Goal: Transaction & Acquisition: Download file/media

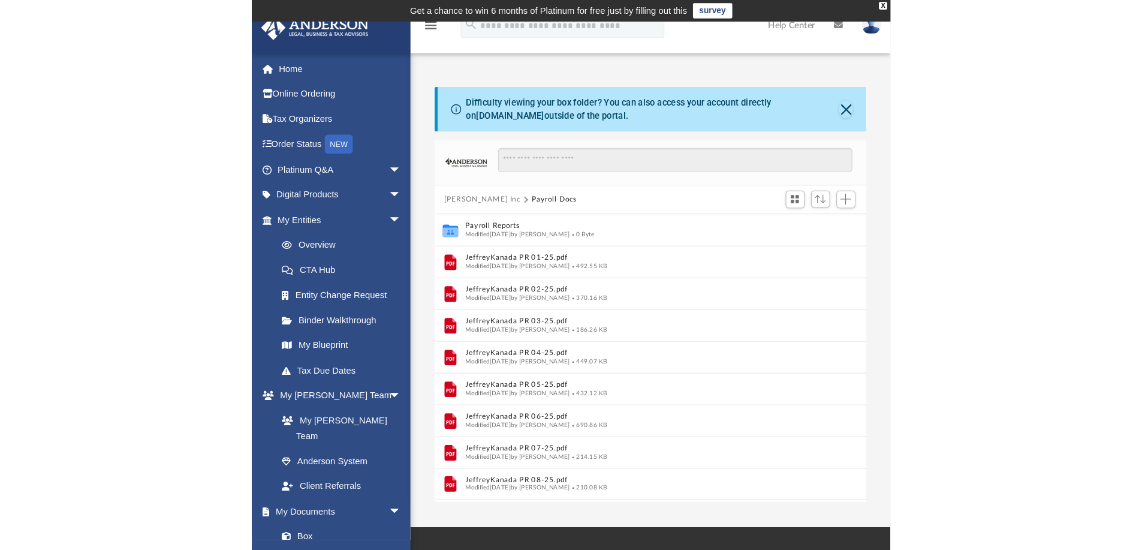
scroll to position [263, 883]
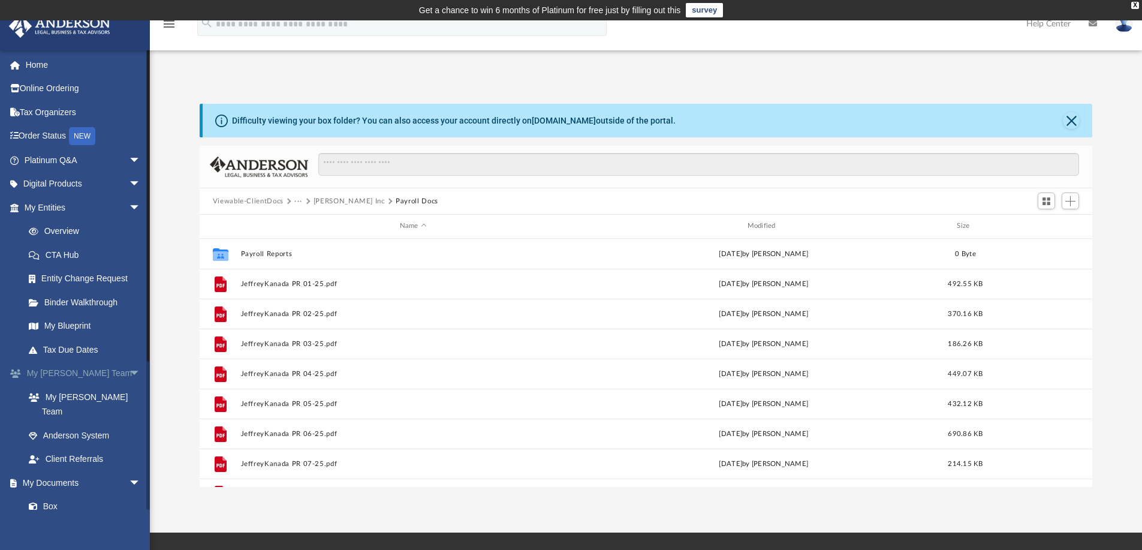
click at [129, 373] on span "arrow_drop_down" at bounding box center [141, 373] width 24 height 25
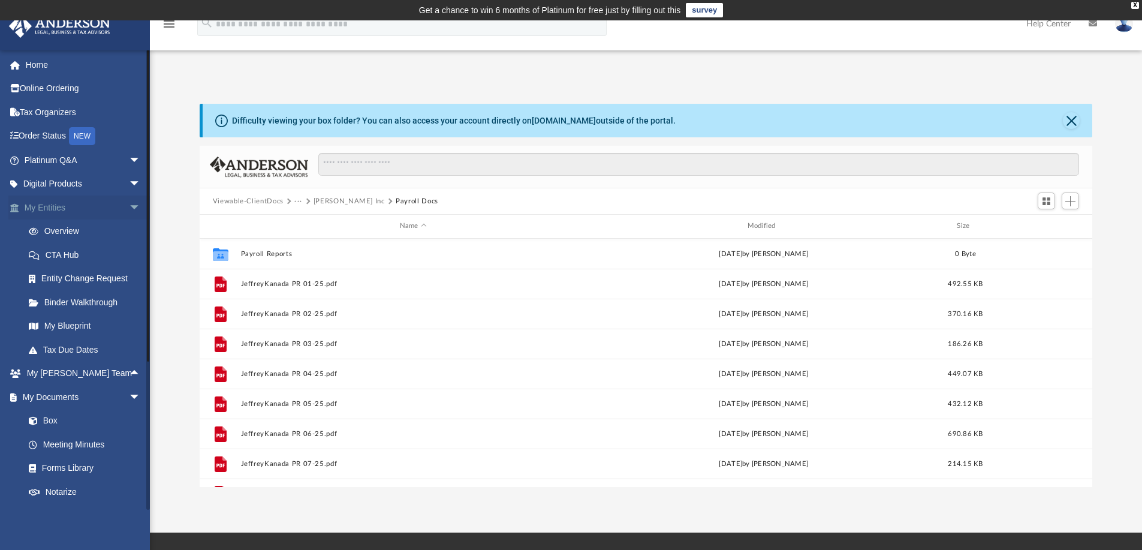
click at [129, 201] on span "arrow_drop_down" at bounding box center [141, 207] width 24 height 25
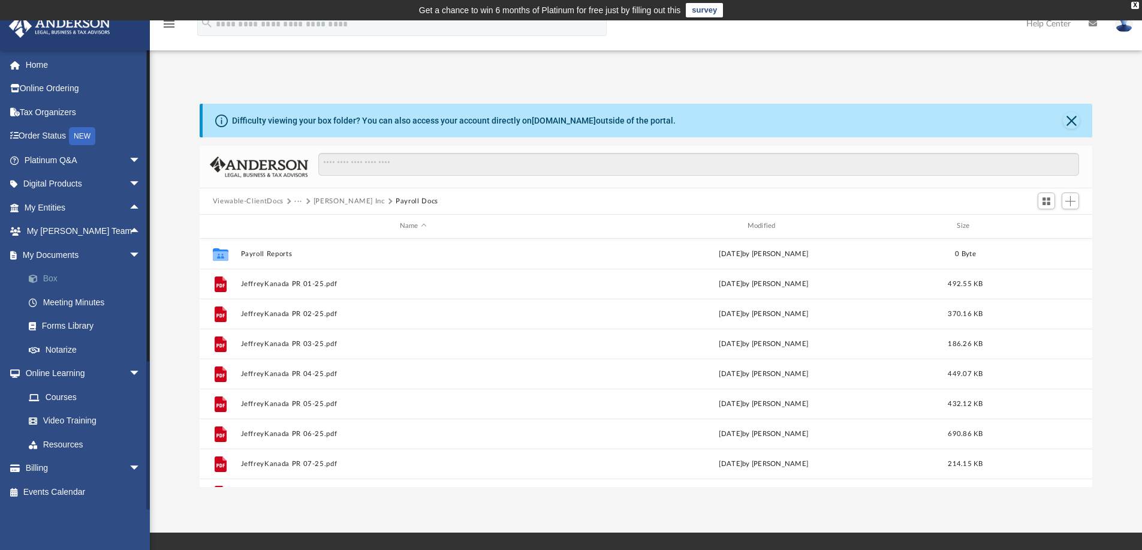
click at [55, 272] on link "Box" at bounding box center [88, 279] width 142 height 24
click at [52, 276] on link "Box" at bounding box center [88, 279] width 142 height 24
click at [267, 197] on button "Viewable-ClientDocs" at bounding box center [248, 201] width 71 height 11
click at [60, 297] on link "Meeting Minutes" at bounding box center [88, 302] width 142 height 24
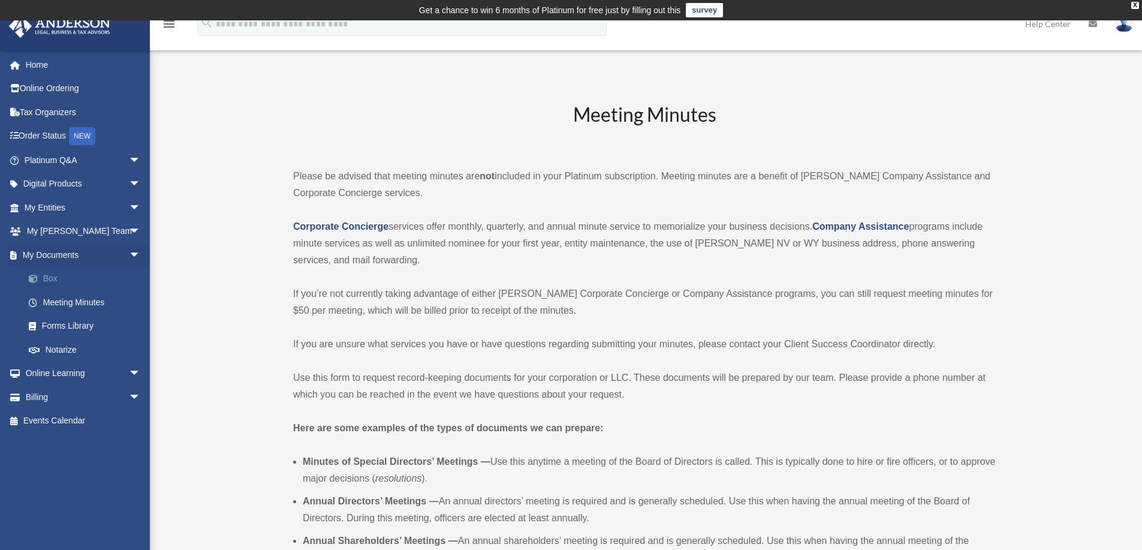
click at [49, 276] on link "Box" at bounding box center [88, 279] width 142 height 24
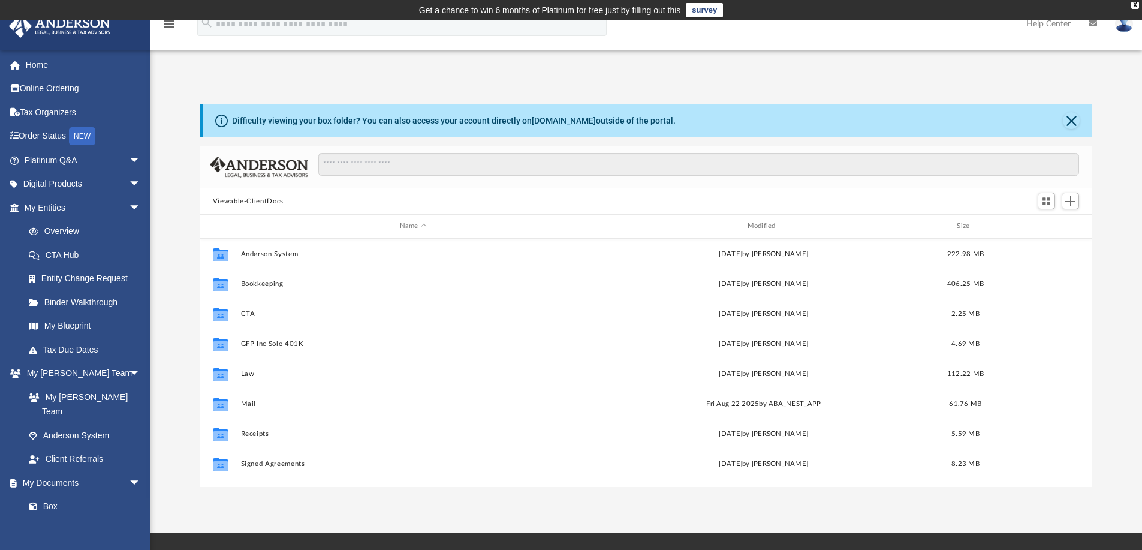
scroll to position [263, 883]
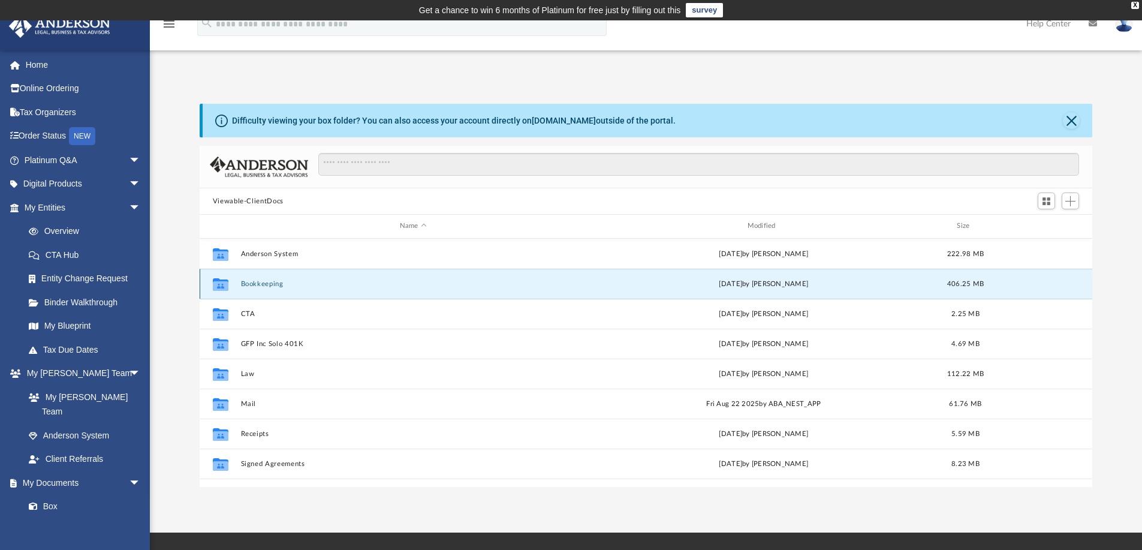
click at [251, 282] on button "Bookkeeping" at bounding box center [412, 284] width 345 height 8
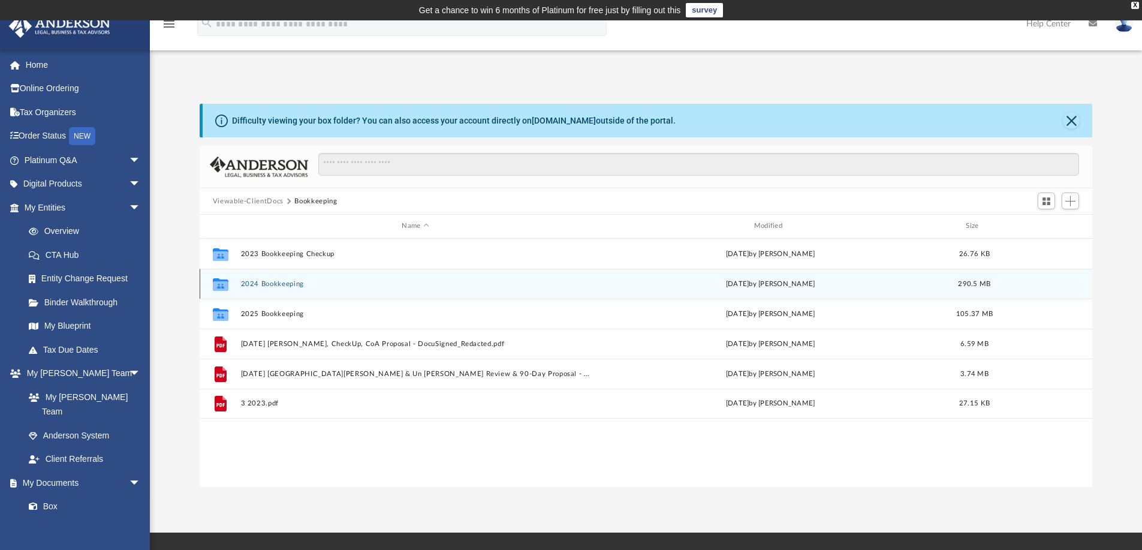
click at [254, 284] on button "2024 Bookkeeping" at bounding box center [414, 284] width 349 height 8
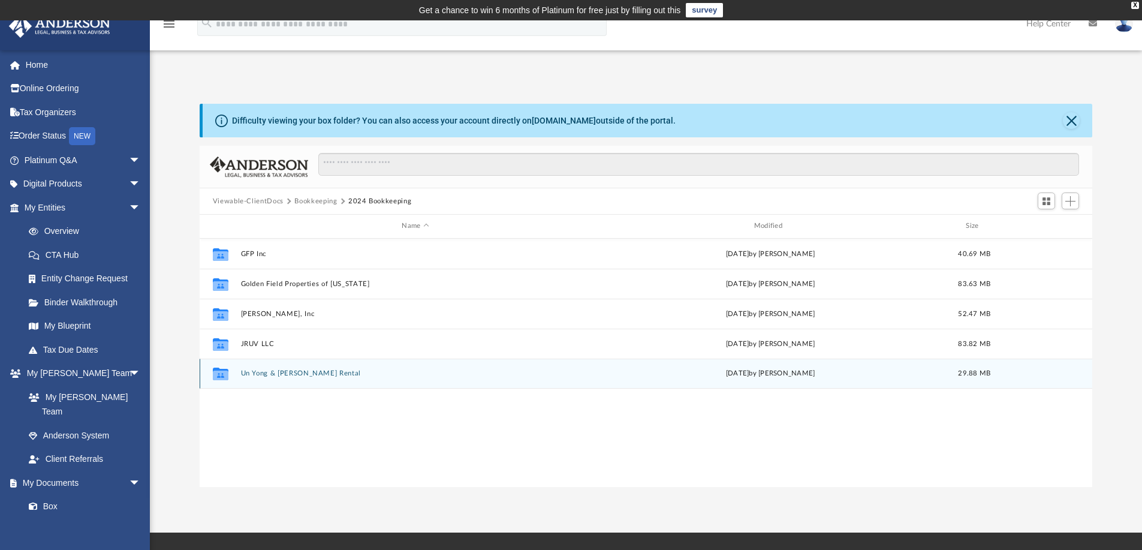
click at [306, 369] on button "Un Yong & Jeffrey Y Kanada Rental" at bounding box center [414, 373] width 349 height 8
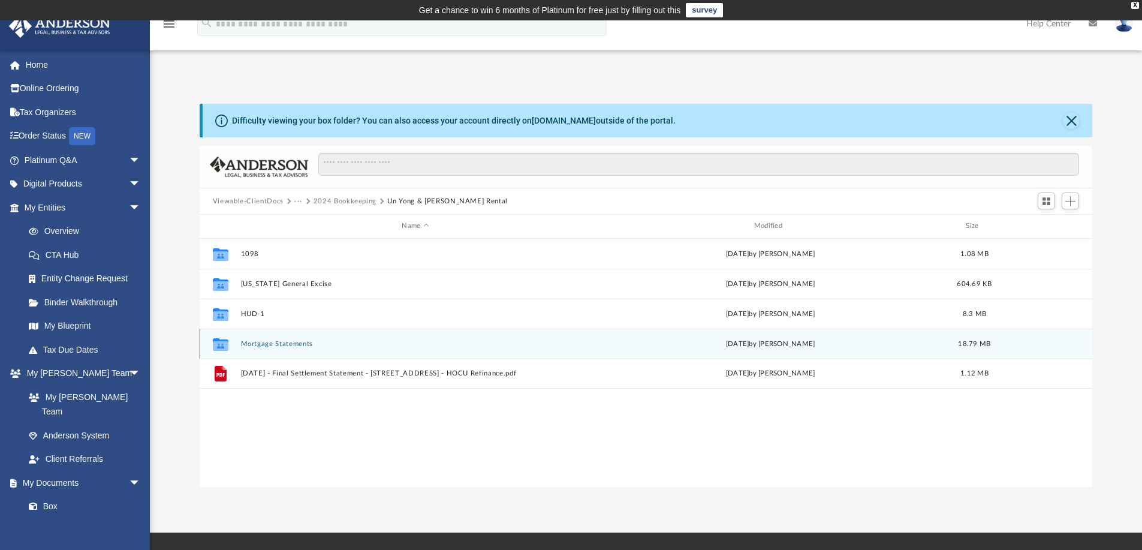
click at [291, 343] on button "Mortgage Statements" at bounding box center [414, 344] width 349 height 8
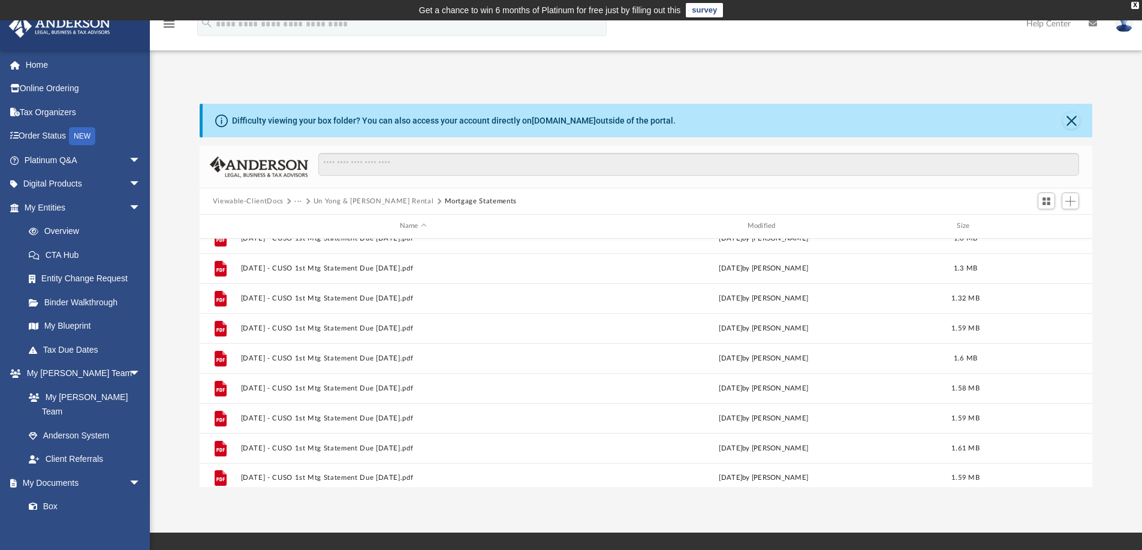
scroll to position [141, 0]
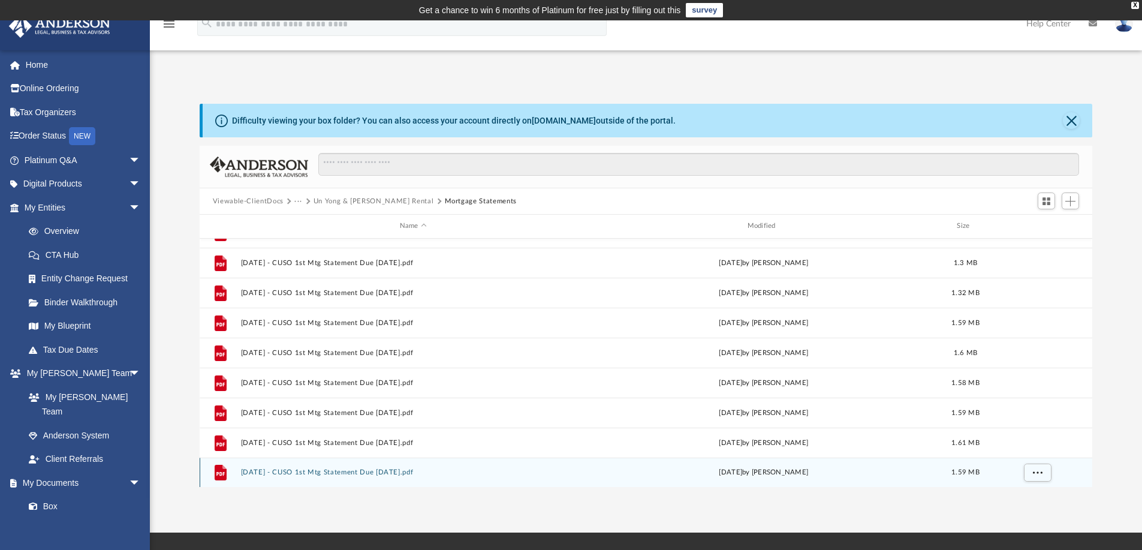
click at [329, 471] on button "2024-12-17 - CUSO 1st Mtg Statement Due 01-01-2025.pdf" at bounding box center [412, 472] width 345 height 8
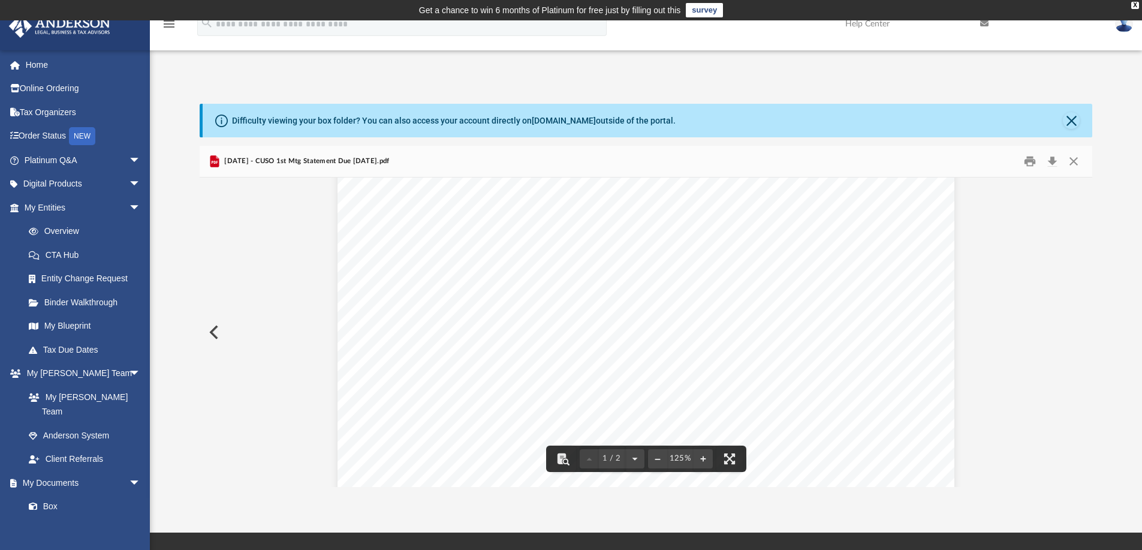
scroll to position [0, 0]
click at [1072, 120] on button "Close" at bounding box center [1071, 120] width 17 height 17
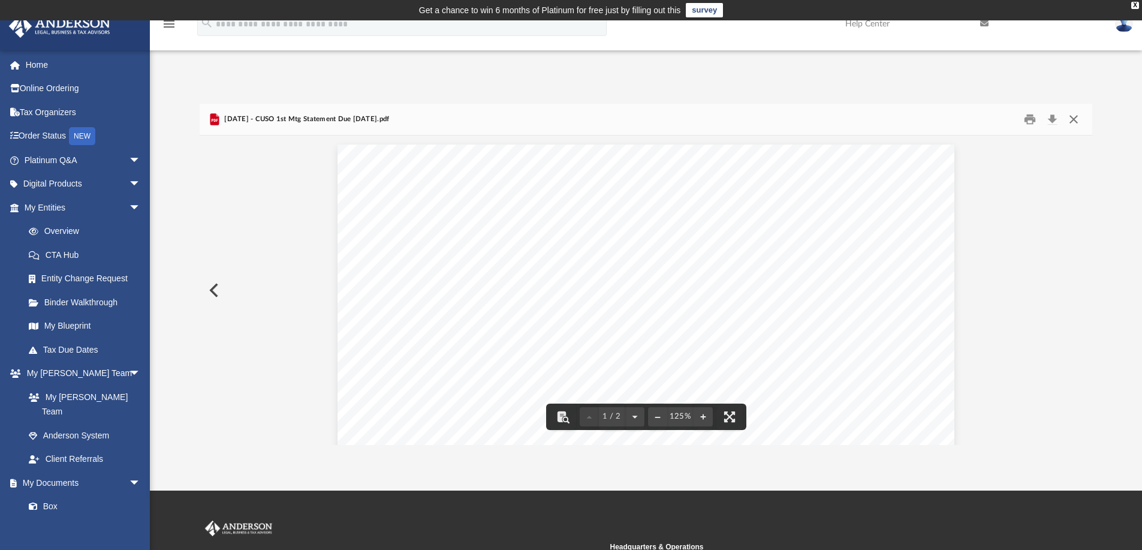
click at [1076, 118] on button "Close" at bounding box center [1074, 119] width 22 height 19
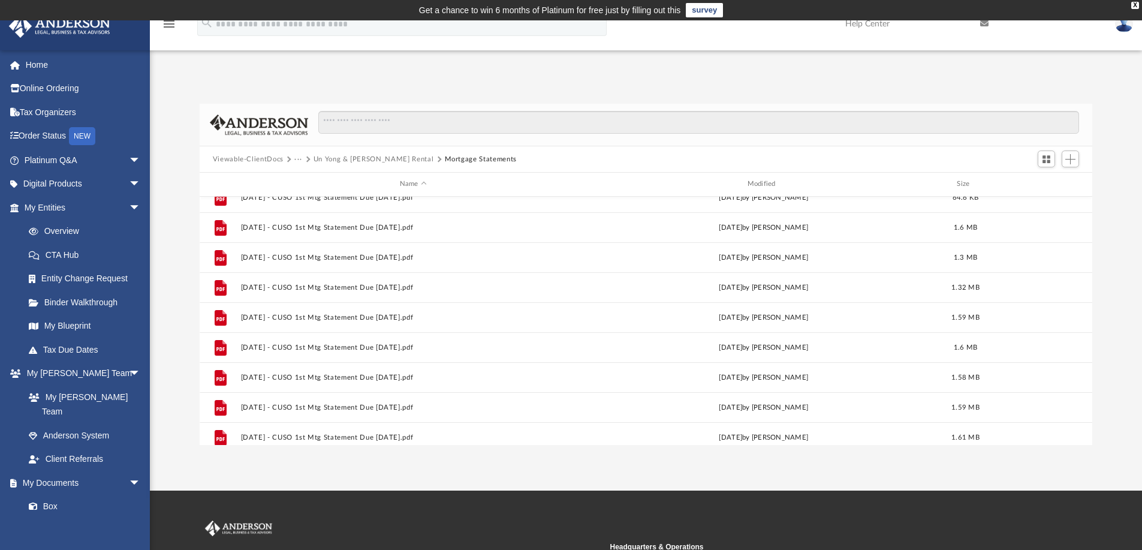
scroll to position [81, 0]
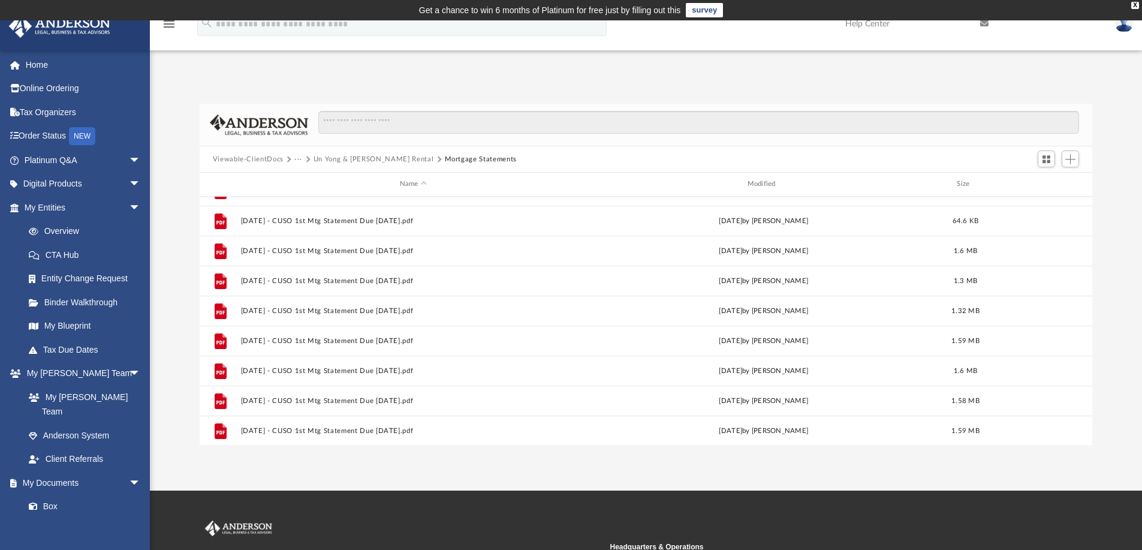
click at [413, 161] on button "Un Yong & Jeffrey Y Kanada Rental" at bounding box center [373, 159] width 120 height 11
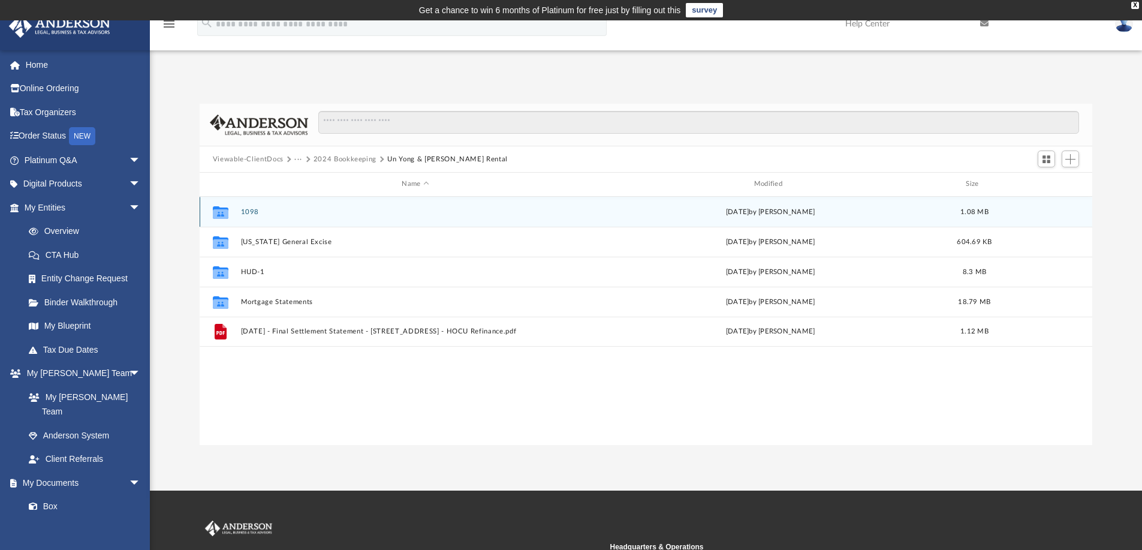
click at [251, 209] on button "1098" at bounding box center [414, 212] width 349 height 8
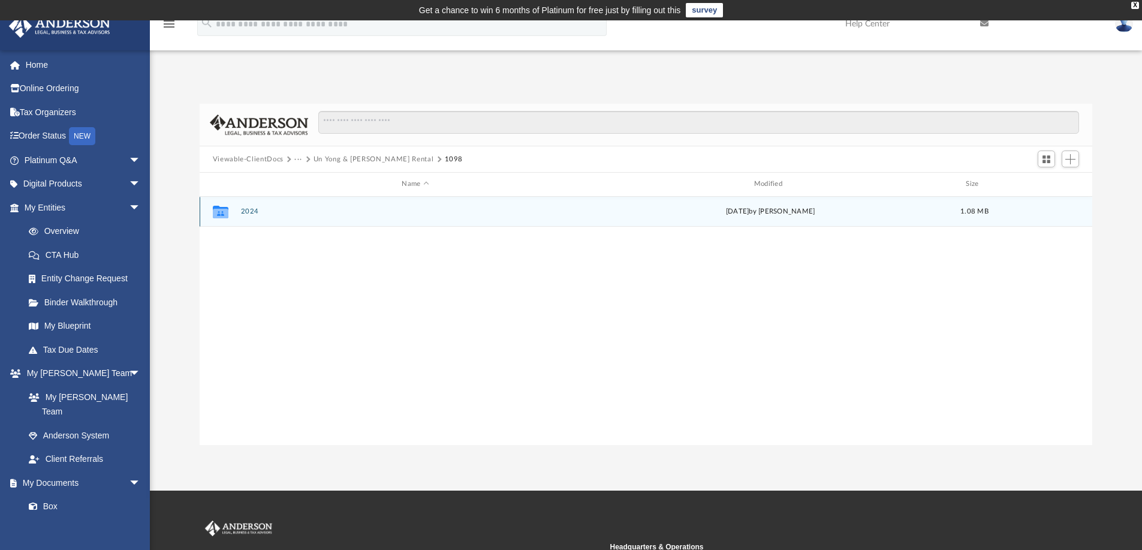
click at [239, 211] on div "Collaborated Folder 2024 Thu Feb 20 2025 by Jeffrey Kanada 1.08 MB" at bounding box center [646, 212] width 893 height 30
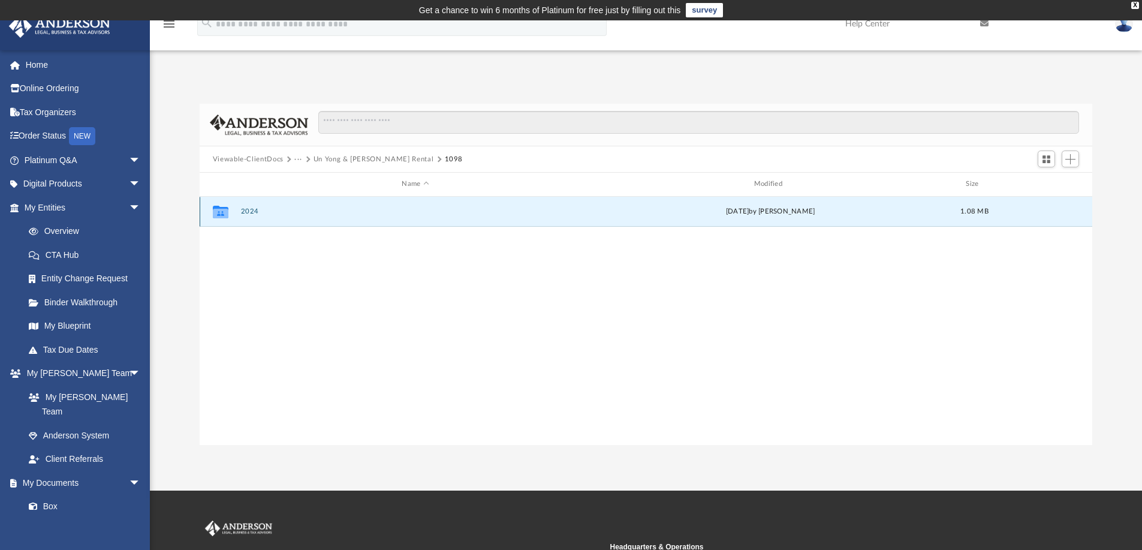
click at [251, 213] on button "2024" at bounding box center [414, 211] width 349 height 8
click at [265, 209] on button "2024 CUSO 1098.pdf" at bounding box center [414, 212] width 349 height 8
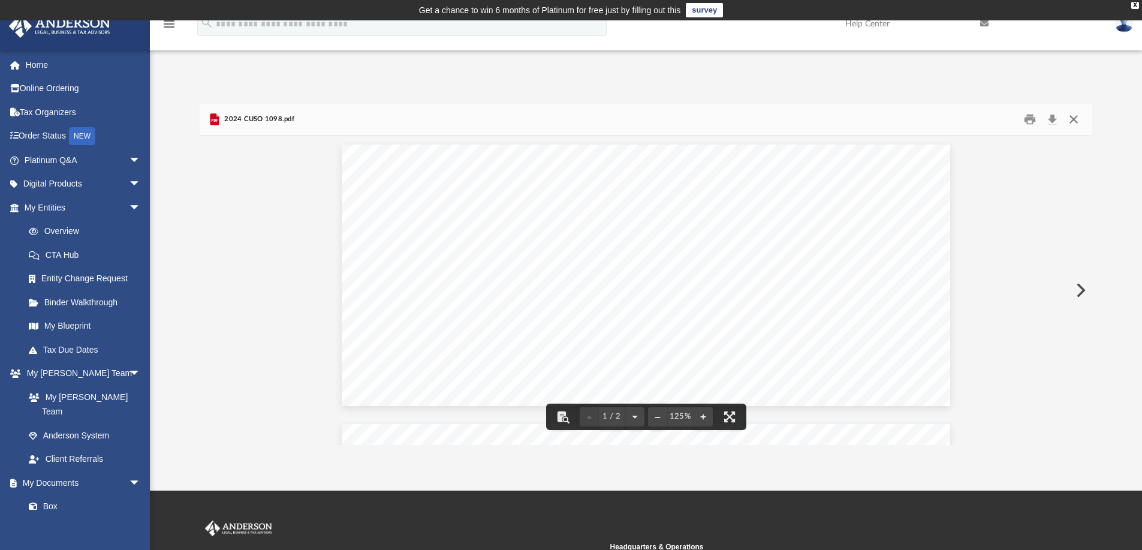
click at [1069, 122] on button "Close" at bounding box center [1074, 119] width 22 height 19
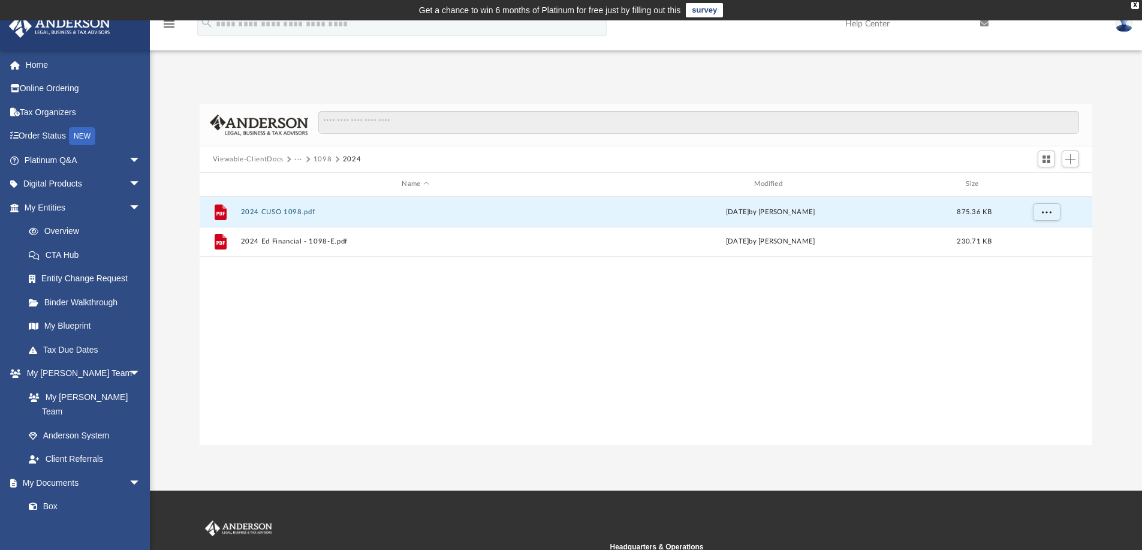
click at [293, 157] on span "Viewable-ClientDocs" at bounding box center [254, 159] width 82 height 11
click at [325, 157] on button "1098" at bounding box center [322, 159] width 19 height 11
click at [244, 211] on button "2024" at bounding box center [414, 211] width 349 height 8
click at [297, 212] on button "2024 CUSO 1098.pdf" at bounding box center [414, 212] width 349 height 8
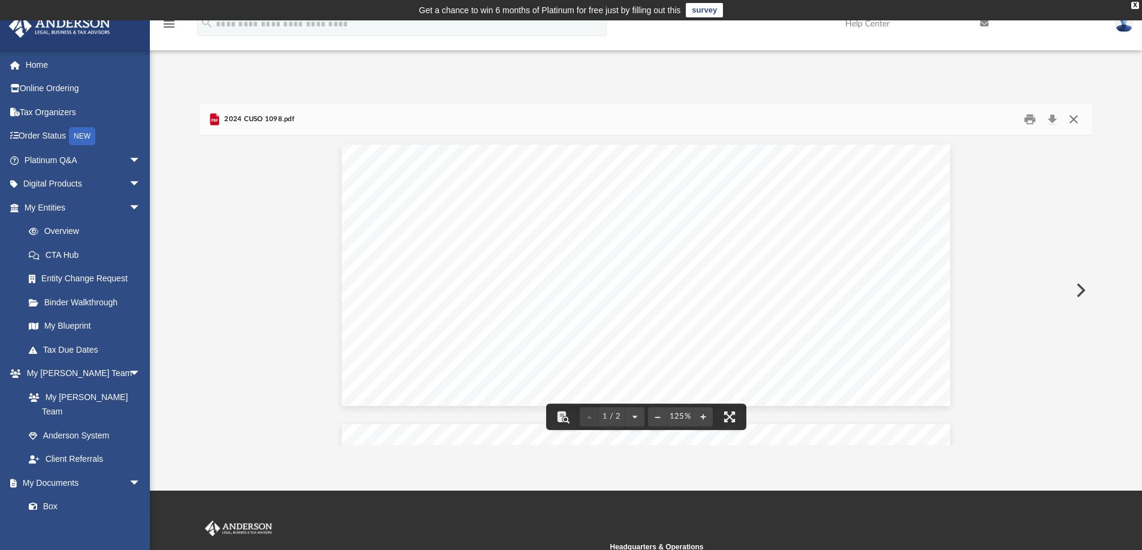
click at [1070, 120] on button "Close" at bounding box center [1074, 119] width 22 height 19
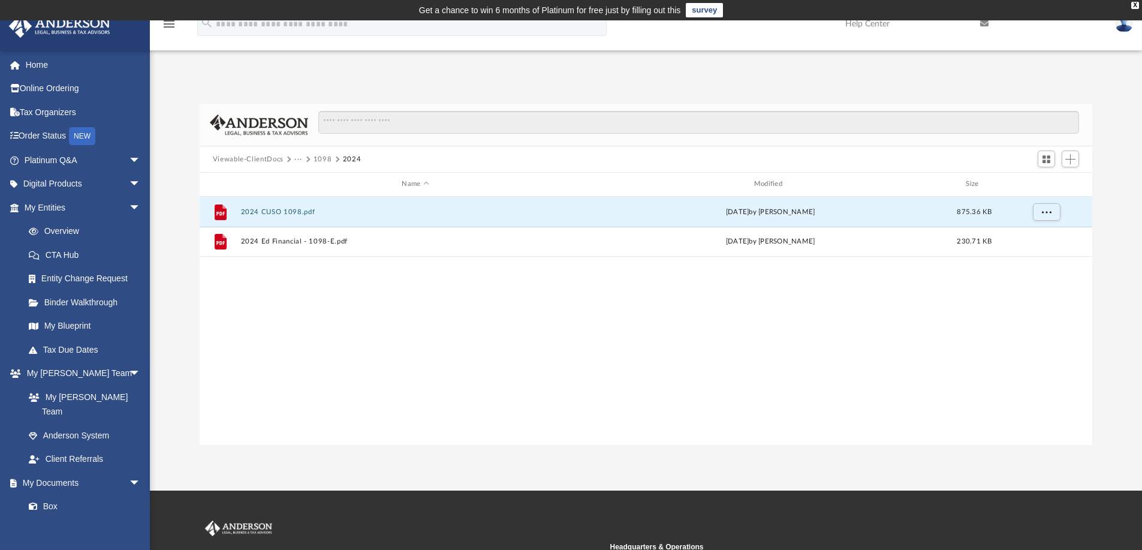
click at [294, 159] on button "···" at bounding box center [298, 159] width 8 height 11
click at [319, 217] on li "Un Yong & Jeffrey Y Kanada Rental" at bounding box center [362, 218] width 122 height 13
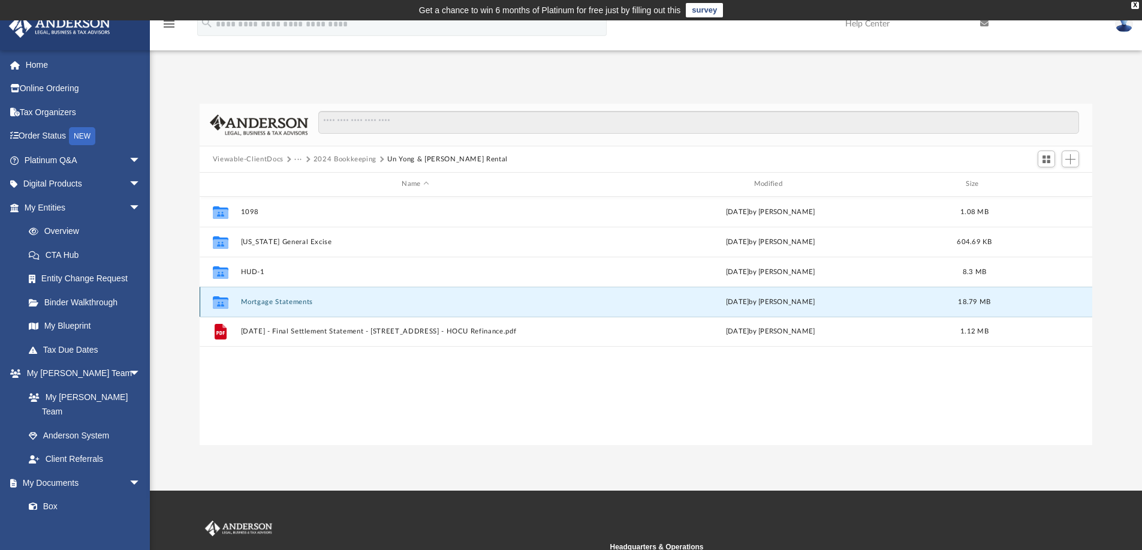
click at [282, 302] on button "Mortgage Statements" at bounding box center [414, 302] width 349 height 8
click at [282, 301] on button "Mortgage Statements" at bounding box center [414, 302] width 349 height 8
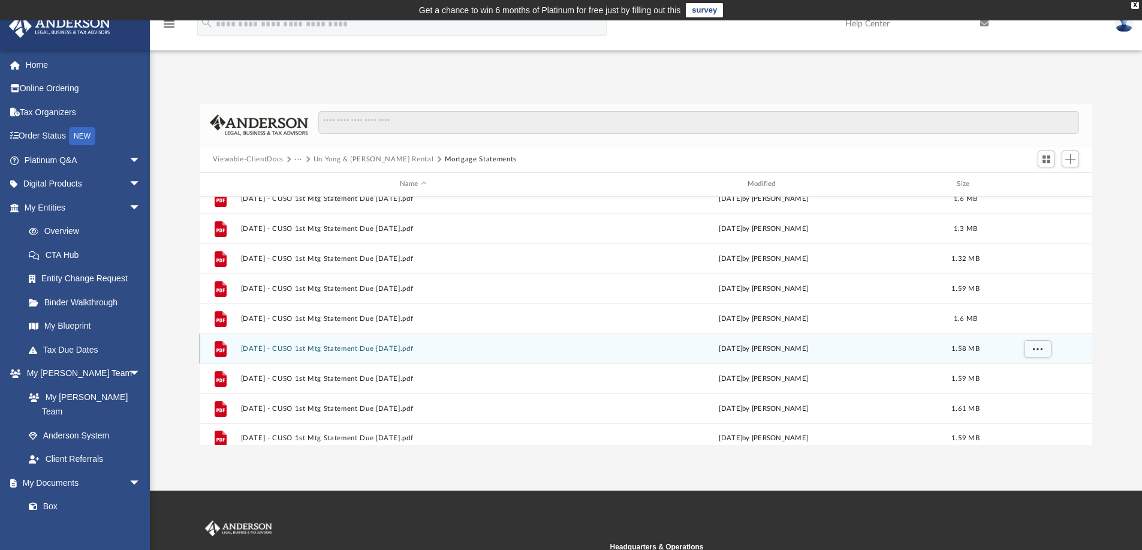
scroll to position [141, 0]
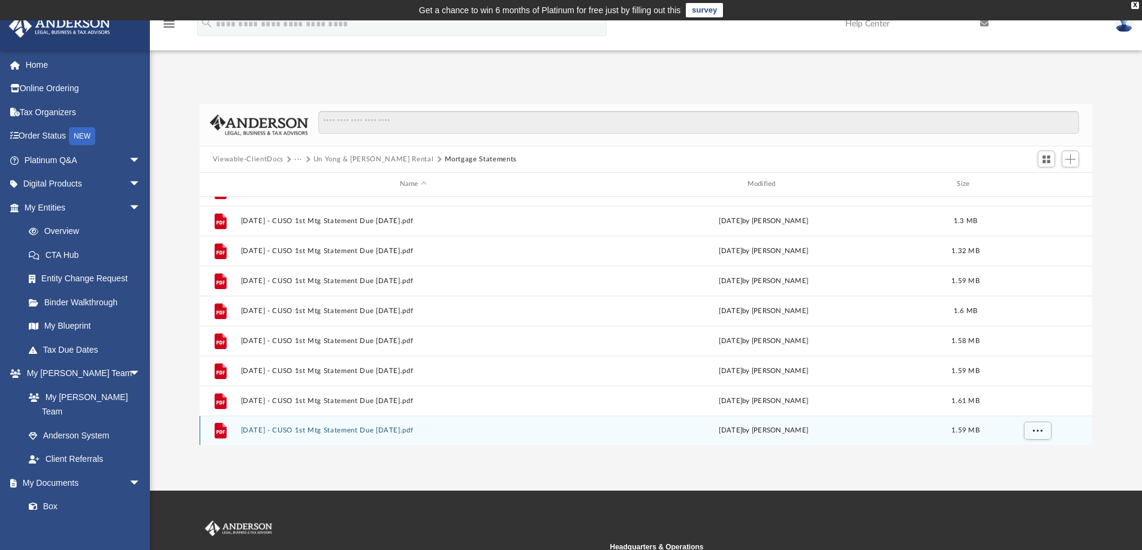
click at [402, 424] on div "File 2024-12-17 - CUSO 1st Mtg Statement Due 01-01-2025.pdf Tue Jan 7 2025 by J…" at bounding box center [646, 430] width 893 height 30
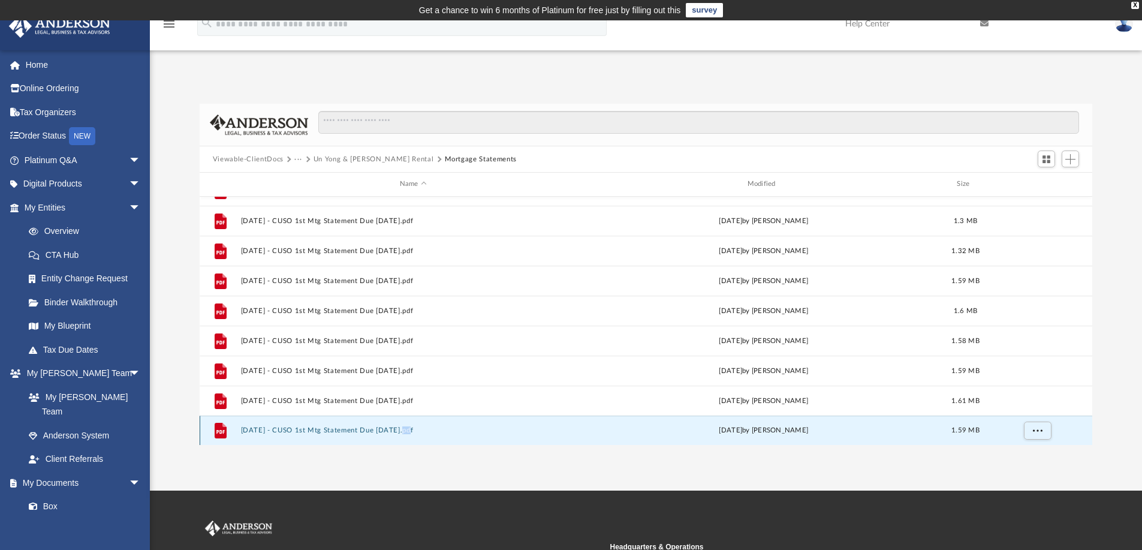
click at [286, 428] on button "2024-12-17 - CUSO 1st Mtg Statement Due 01-01-2025.pdf" at bounding box center [412, 430] width 345 height 8
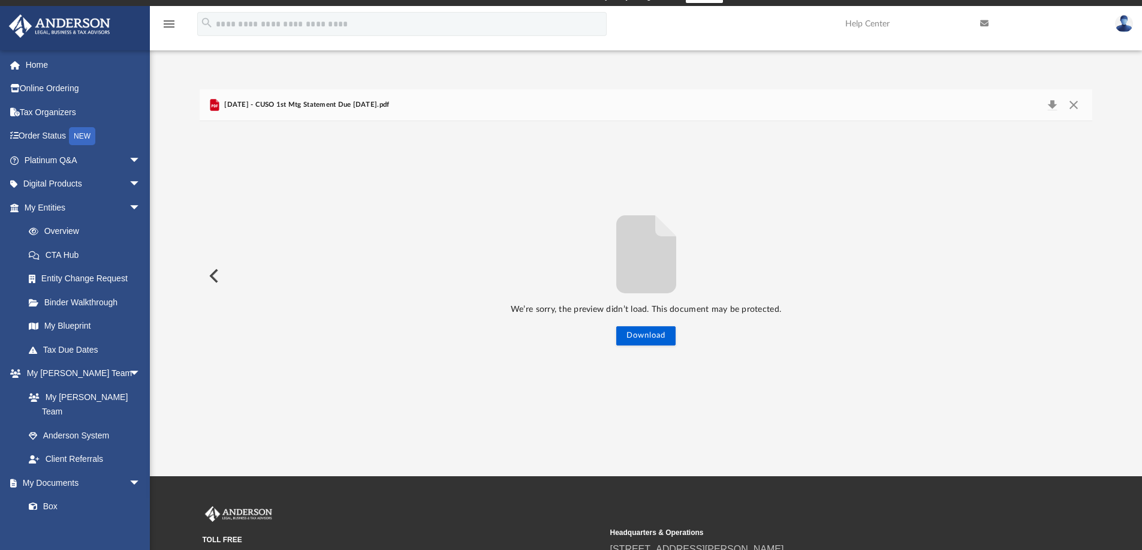
scroll to position [0, 0]
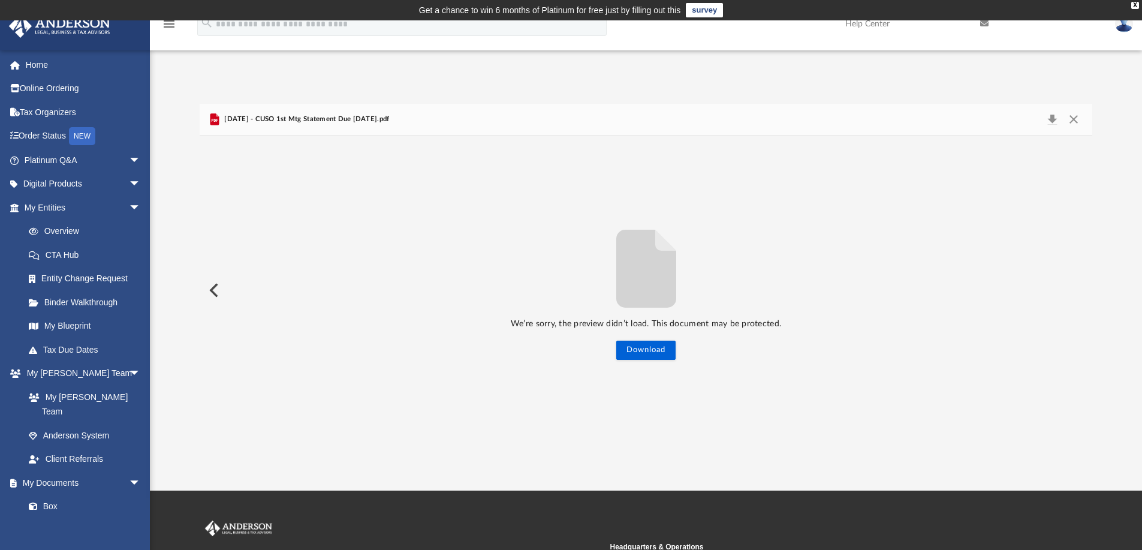
click at [212, 294] on button "Preview" at bounding box center [213, 290] width 26 height 34
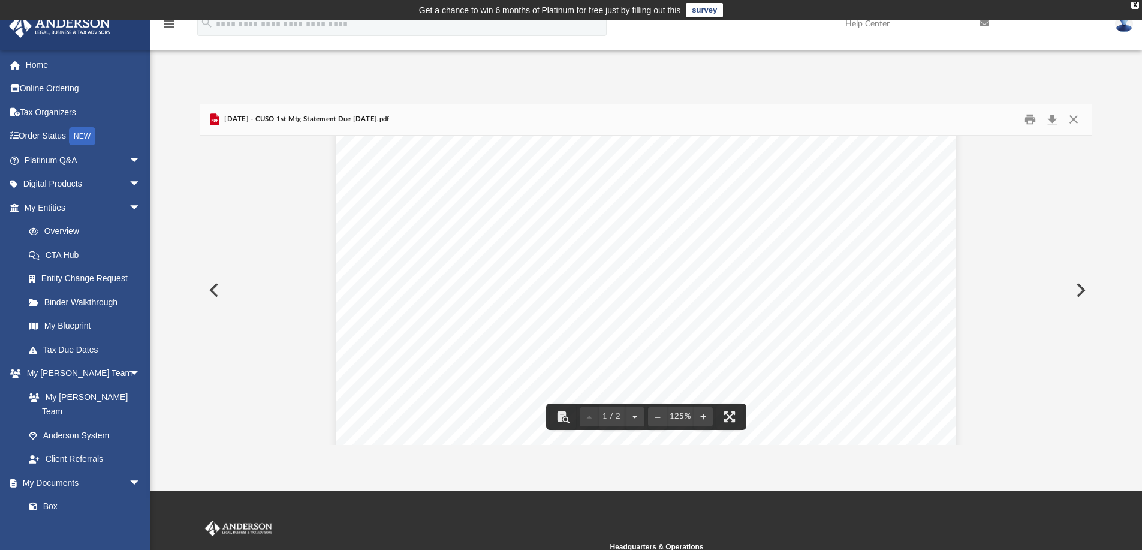
scroll to position [300, 0]
click at [1078, 288] on button "Preview" at bounding box center [1079, 290] width 26 height 34
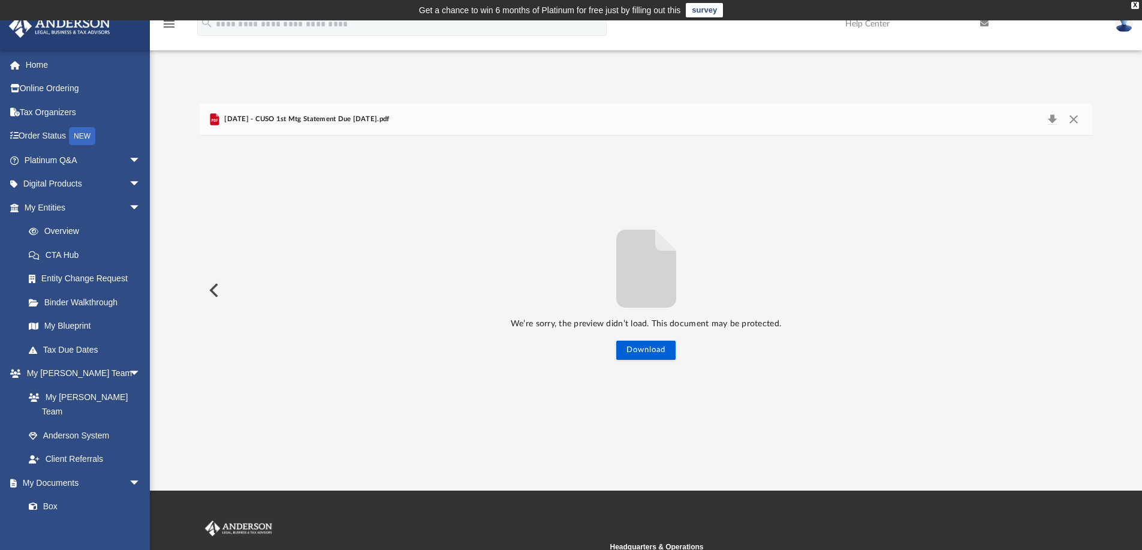
click at [207, 292] on button "Preview" at bounding box center [213, 290] width 26 height 34
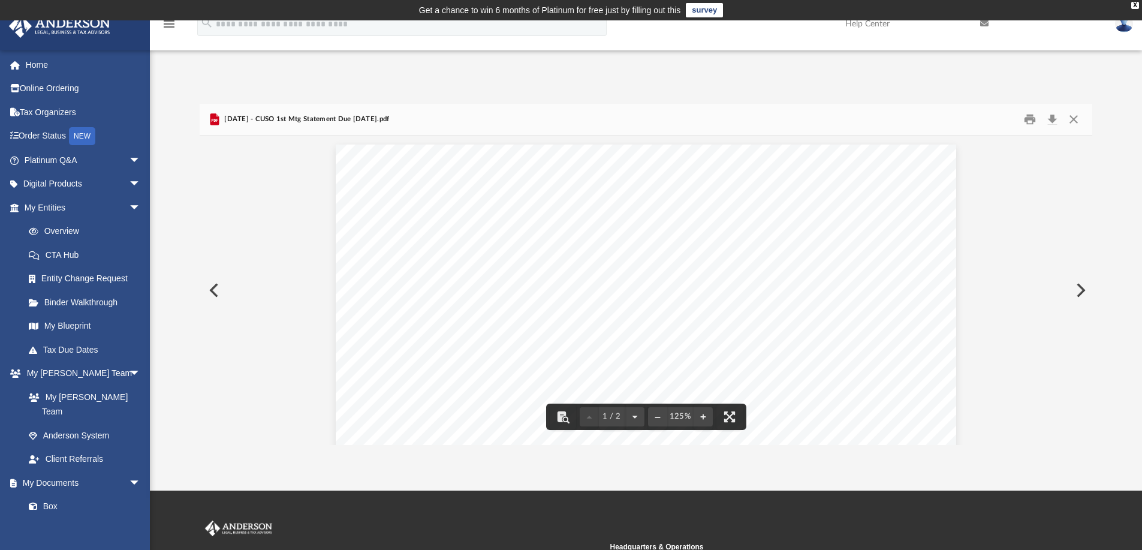
click at [217, 290] on button "Preview" at bounding box center [213, 290] width 26 height 34
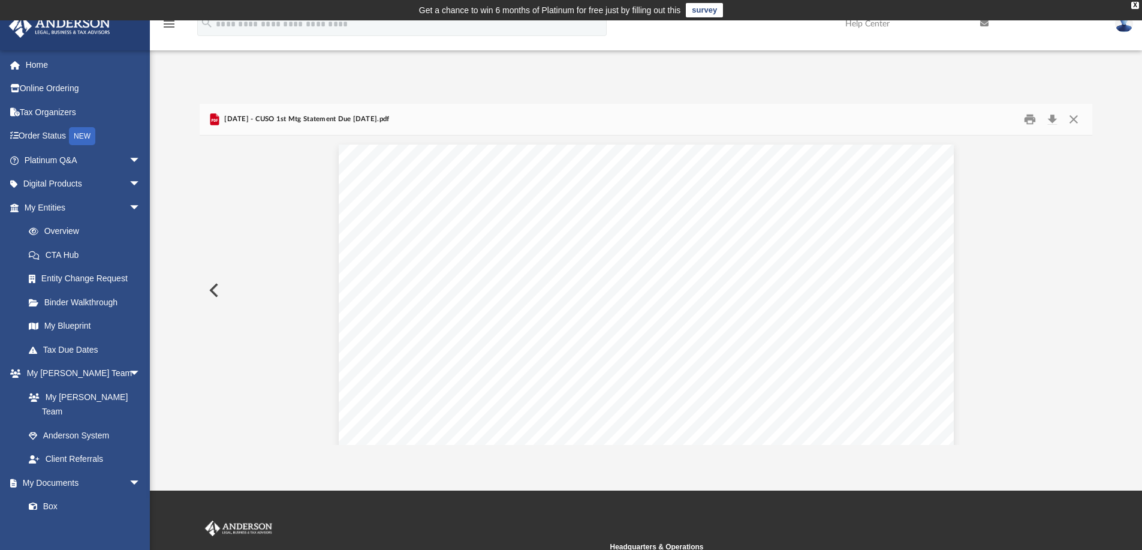
click at [217, 290] on button "Preview" at bounding box center [213, 290] width 26 height 34
click at [1072, 119] on button "Close" at bounding box center [1074, 119] width 22 height 19
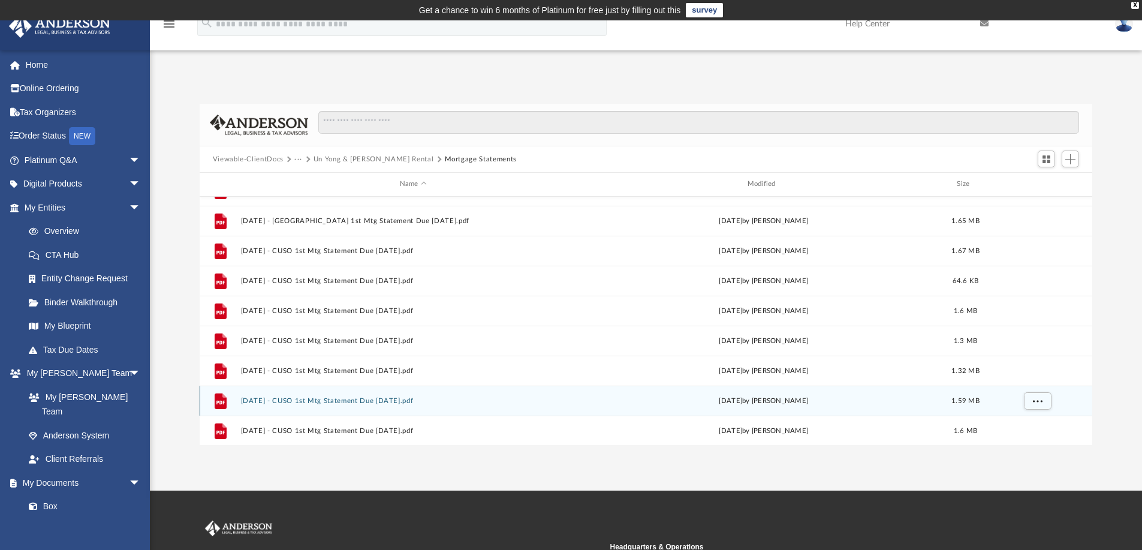
scroll to position [0, 0]
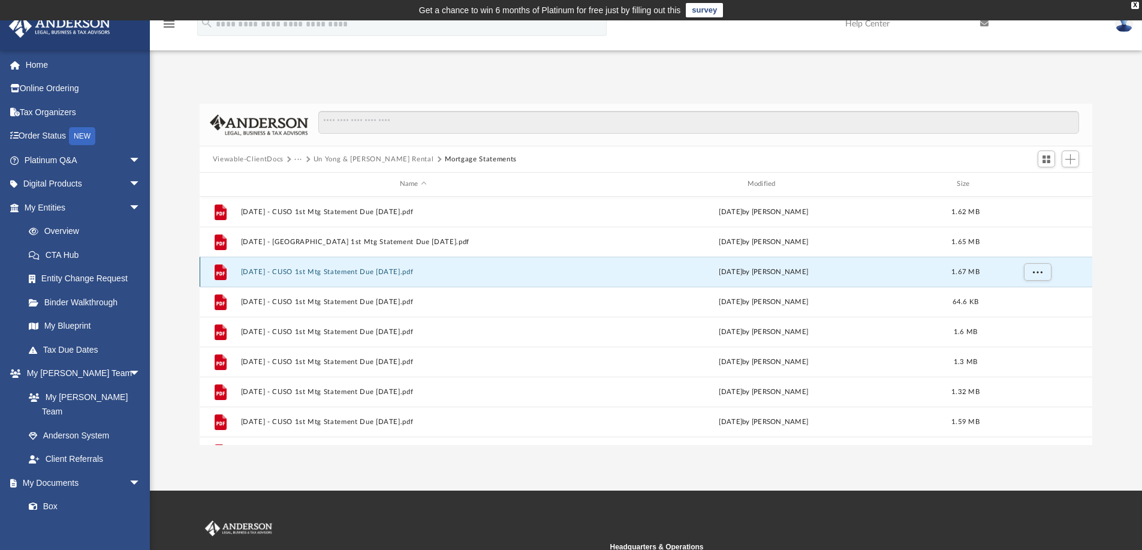
click at [409, 268] on button "2024-02-20 - CUSO 1st Mtg Statement Due 03-01-2024.pdf" at bounding box center [412, 272] width 345 height 8
